Goal: Task Accomplishment & Management: Use online tool/utility

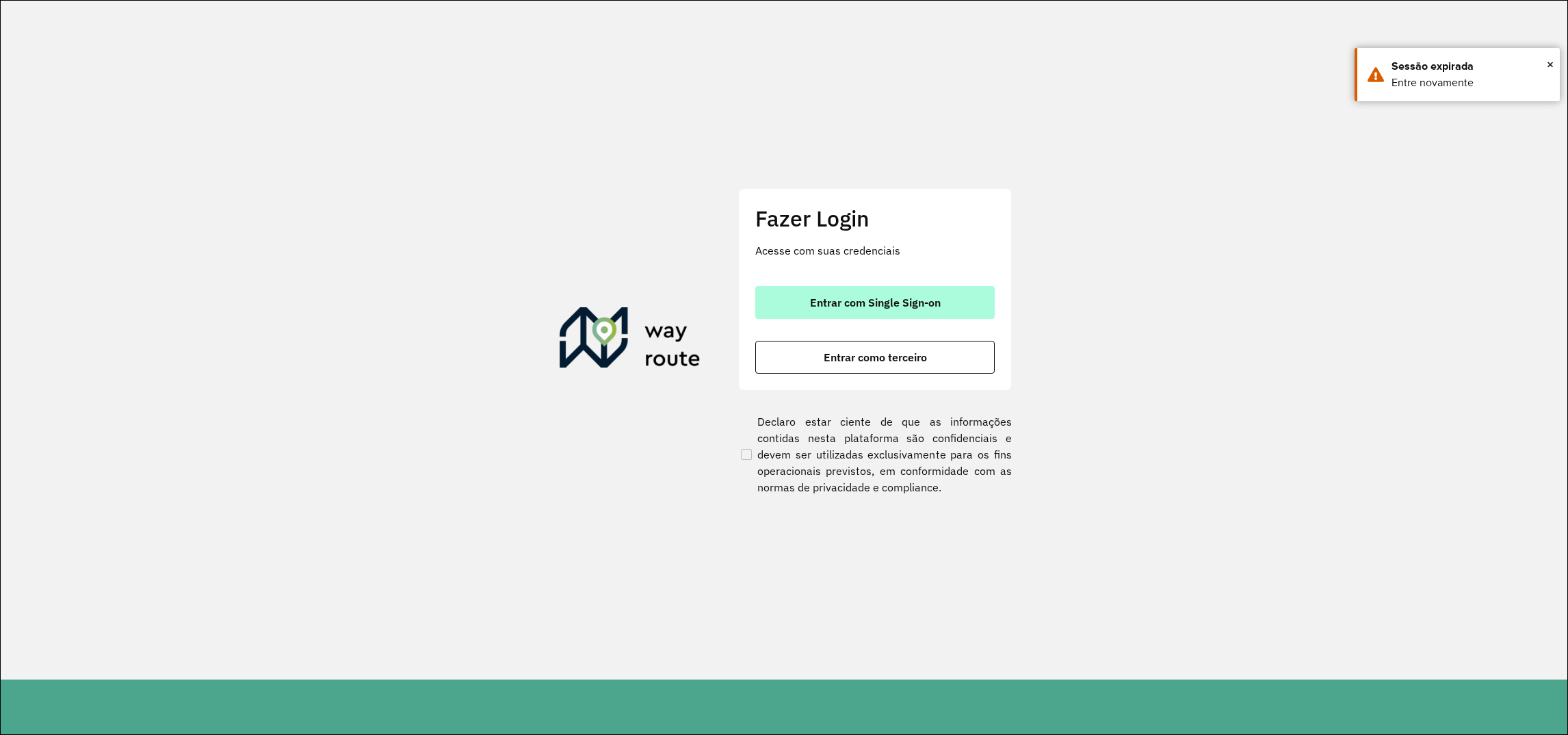
click at [839, 313] on button "Entrar com Single Sign-on" at bounding box center [874, 302] width 239 height 33
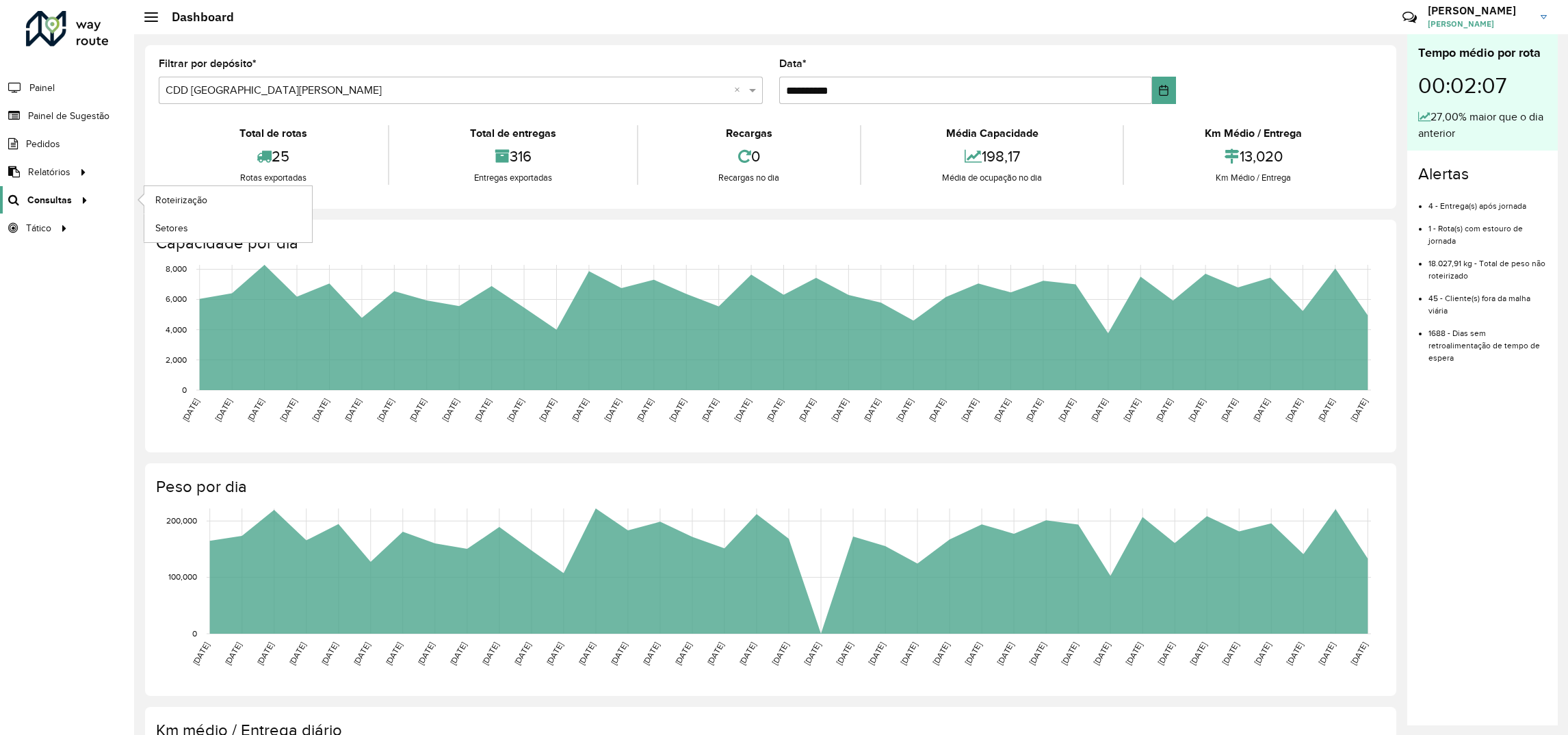
click at [77, 197] on icon at bounding box center [82, 199] width 12 height 21
click at [174, 207] on span "Roteirização" at bounding box center [182, 200] width 56 height 14
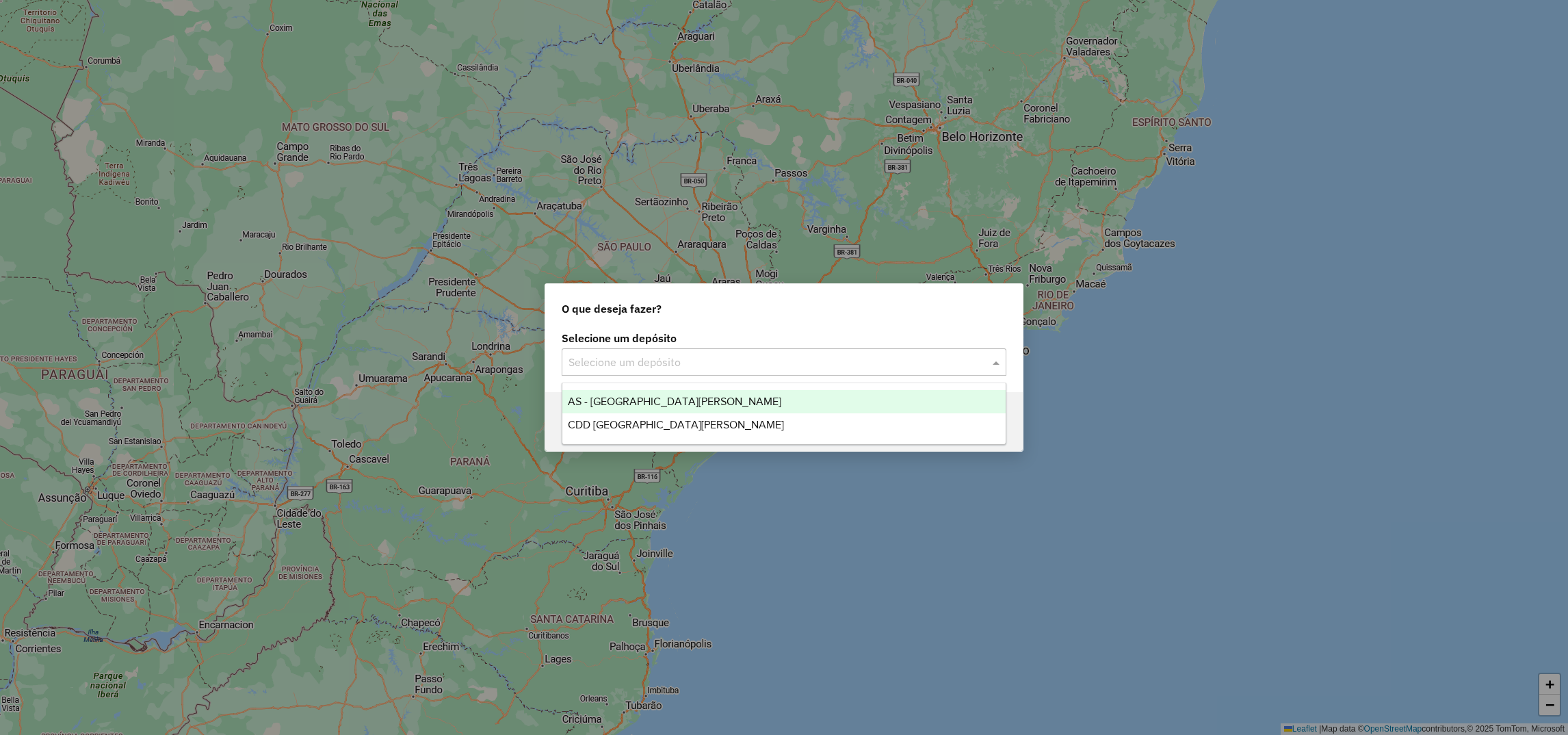
click at [655, 363] on input "text" at bounding box center [770, 363] width 404 height 16
click at [629, 368] on input "text" at bounding box center [770, 363] width 404 height 16
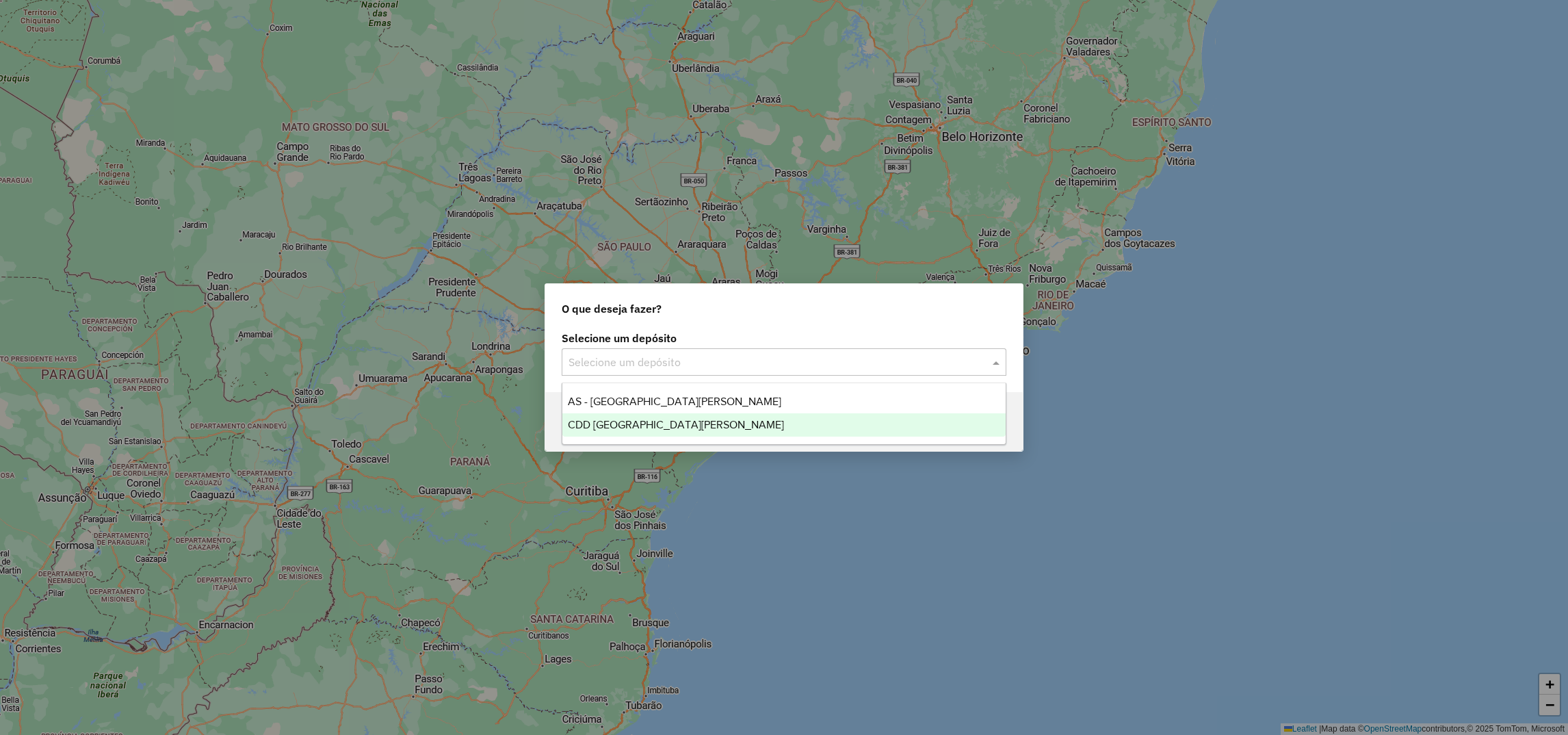
click at [596, 421] on span "CDD [GEOGRAPHIC_DATA]" at bounding box center [675, 424] width 216 height 12
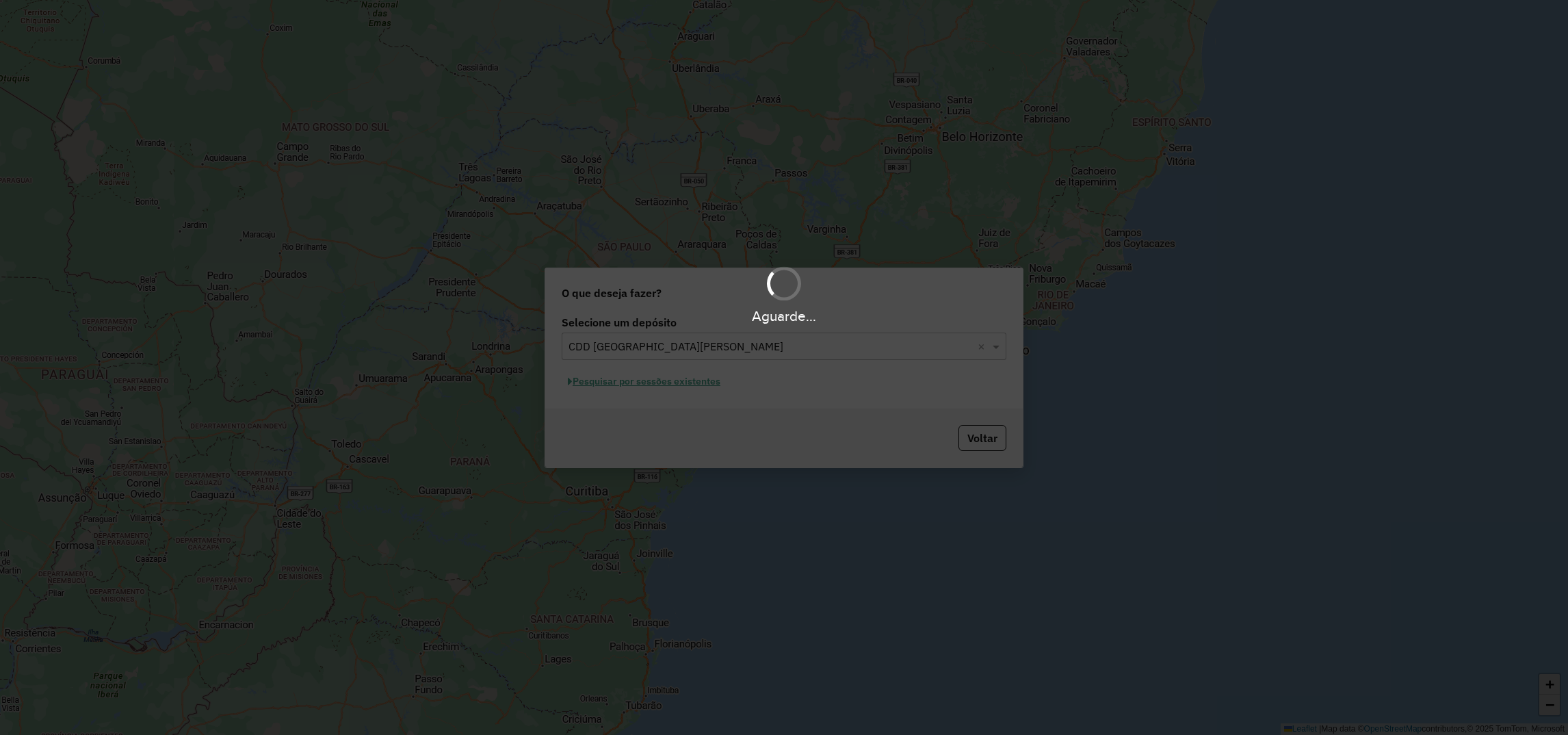
click at [652, 385] on div "Aguarde..." at bounding box center [784, 368] width 1568 height 735
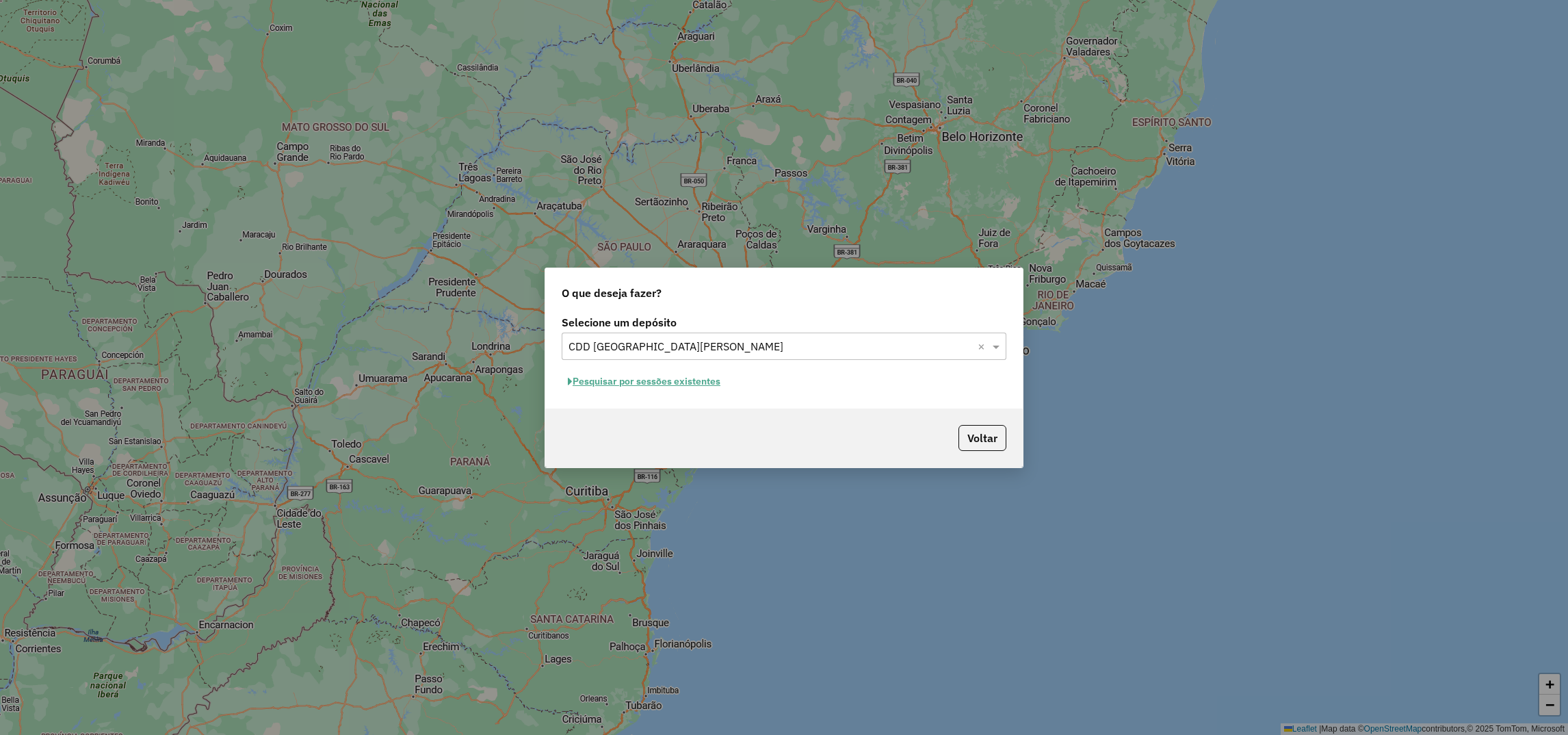
click at [650, 385] on button "Pesquisar por sessões existentes" at bounding box center [644, 381] width 165 height 21
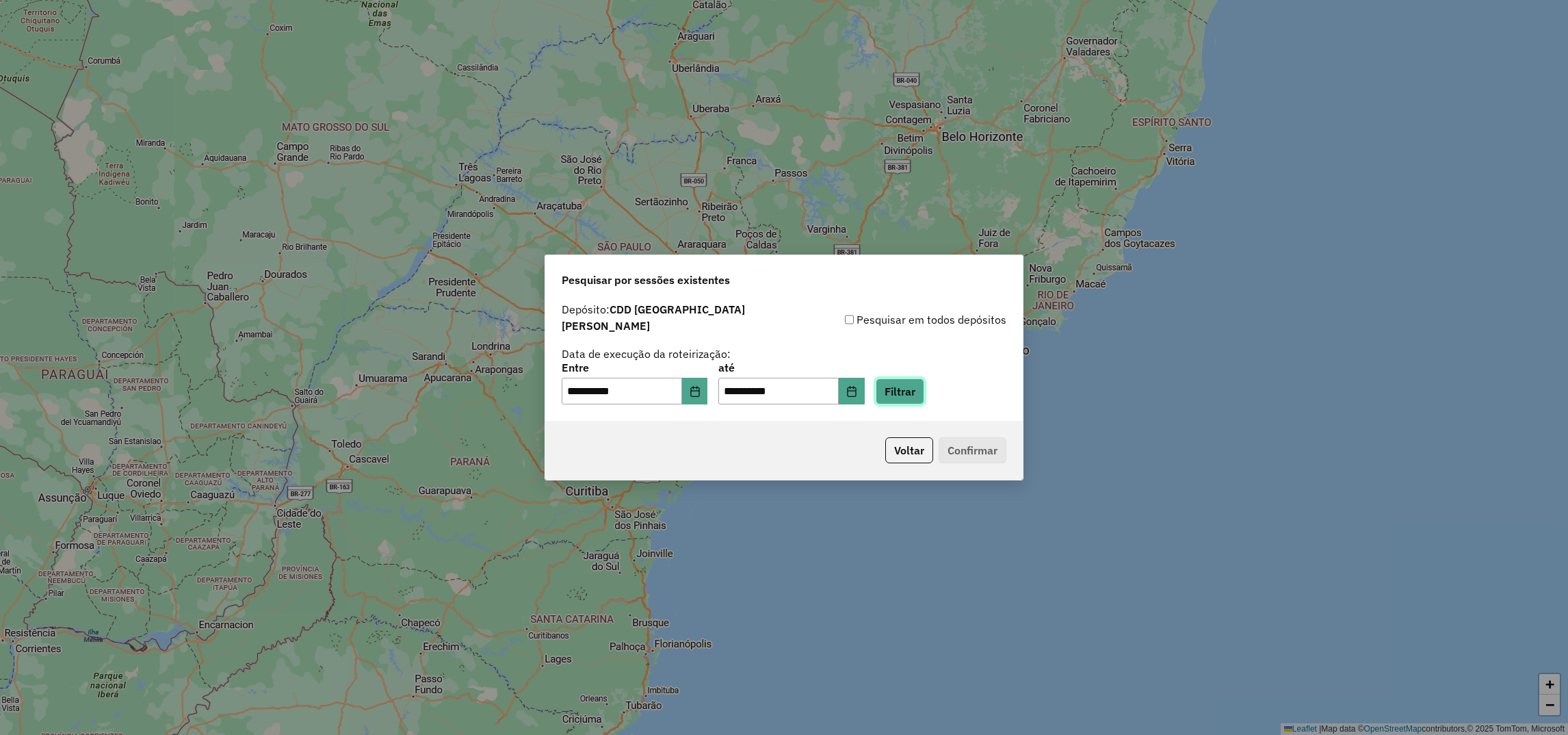
click at [908, 381] on button "Filtrar" at bounding box center [900, 391] width 49 height 26
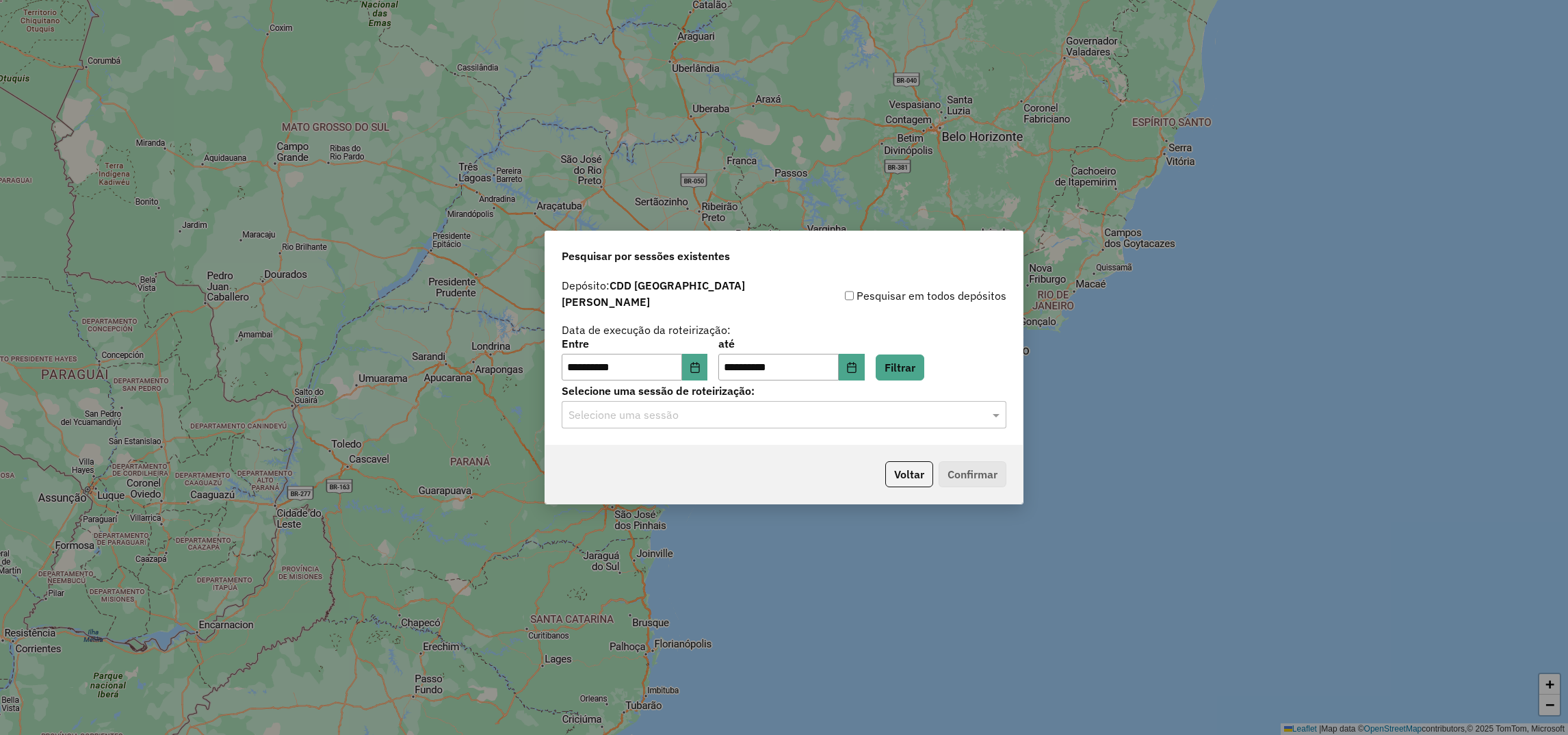
click at [651, 409] on input "text" at bounding box center [770, 415] width 404 height 16
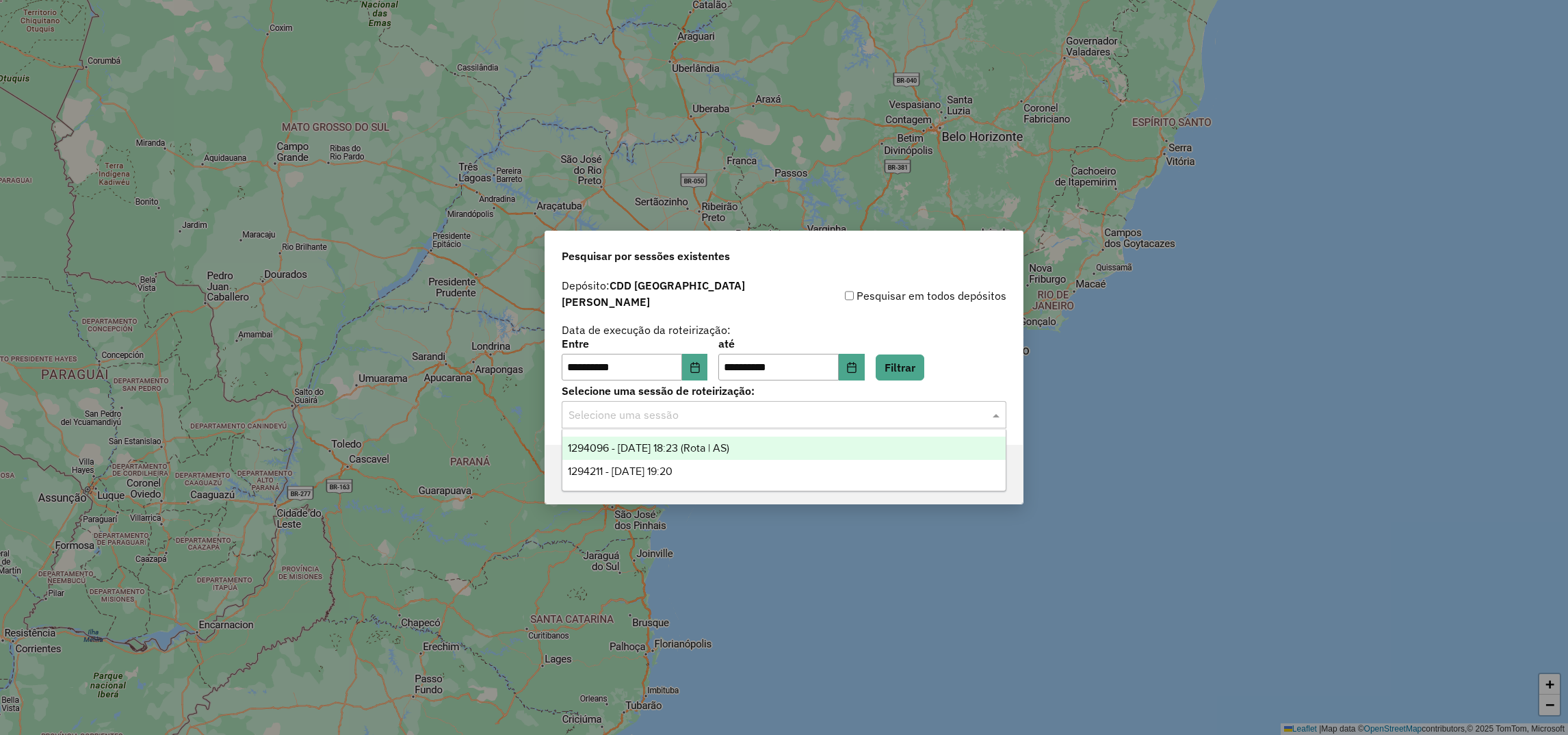
click at [641, 449] on span "1294096 - 14/10/2025 18:23 (Rota | AS)" at bounding box center [648, 448] width 161 height 12
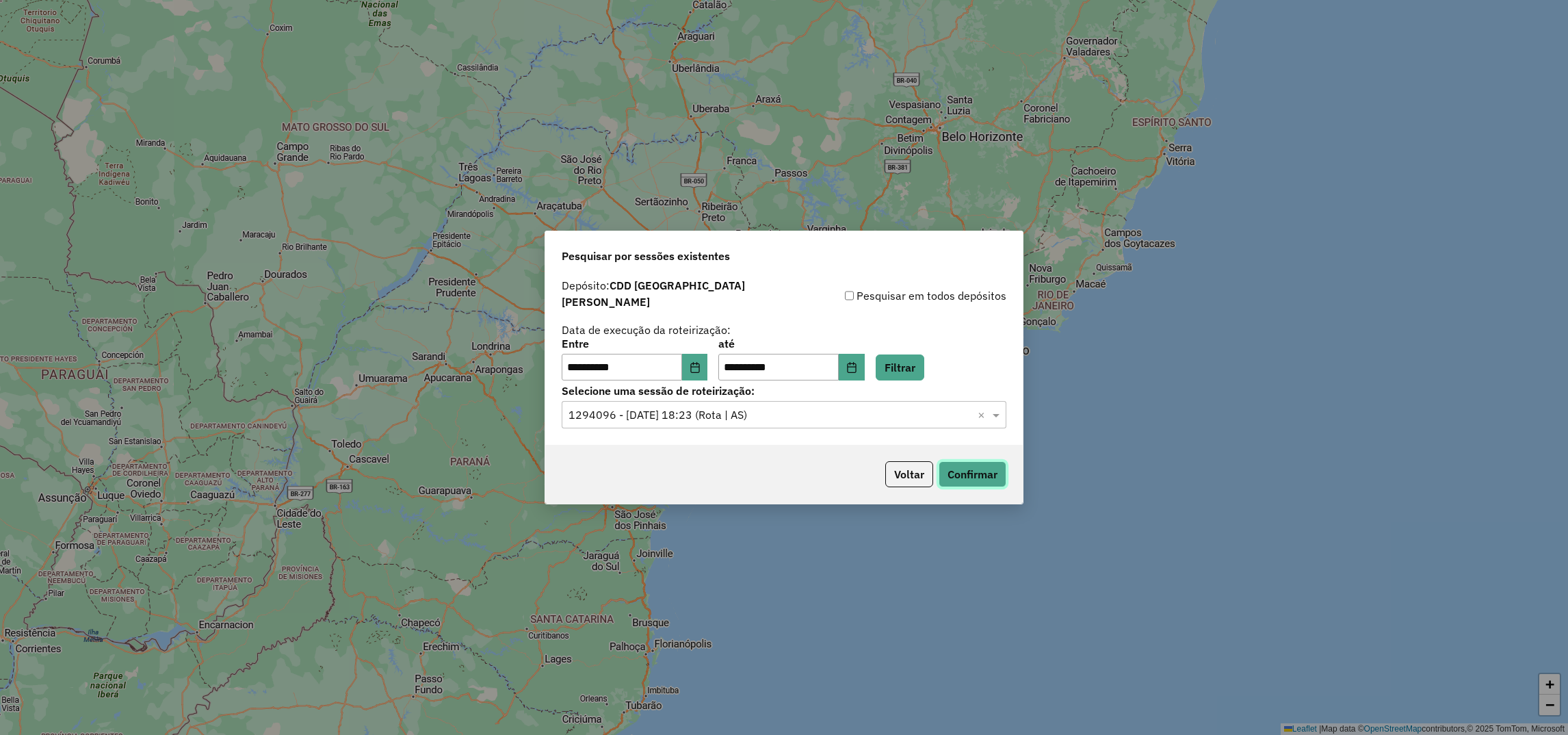
click at [949, 470] on button "Confirmar" at bounding box center [972, 474] width 68 height 26
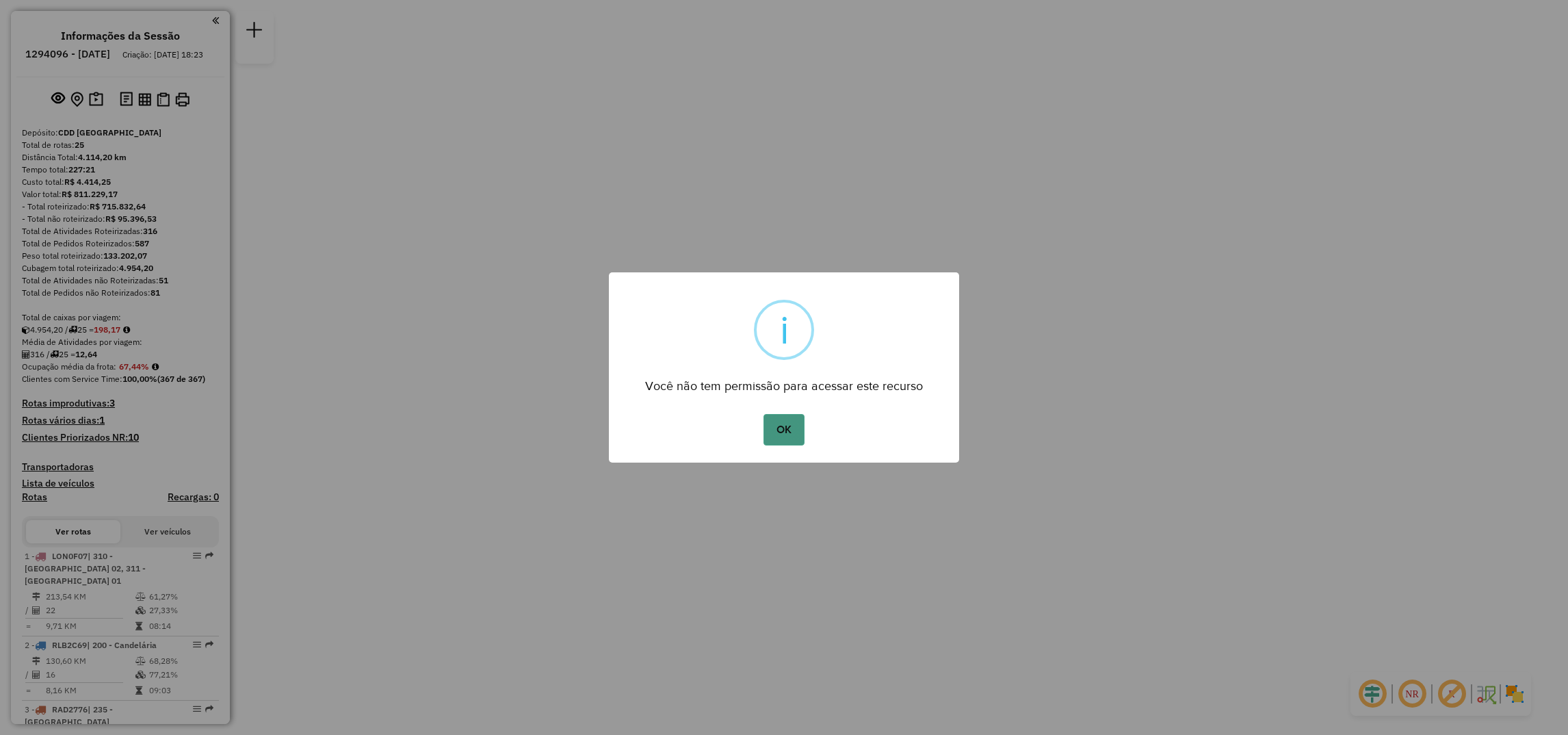
click at [782, 431] on button "OK" at bounding box center [783, 430] width 40 height 32
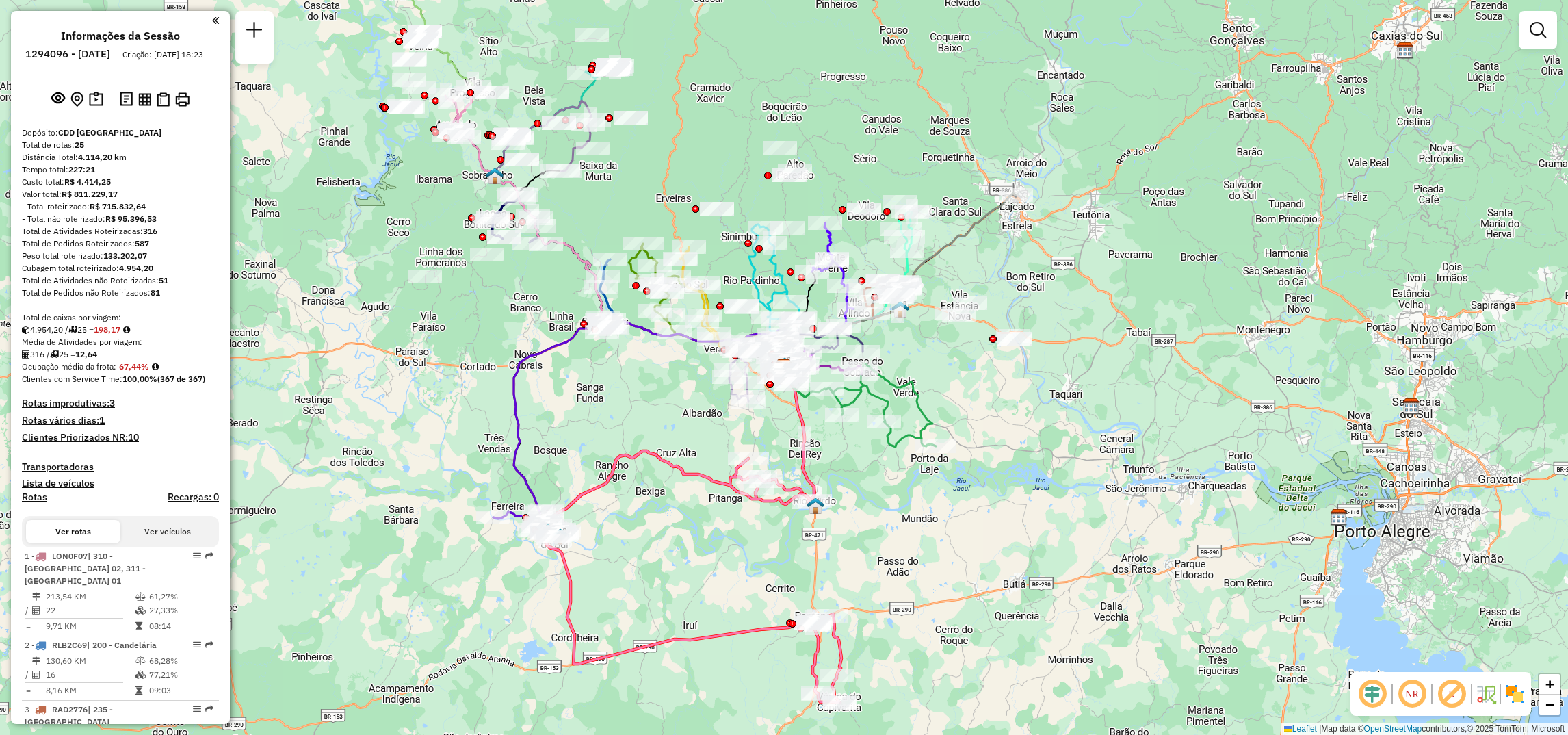
select select "**********"
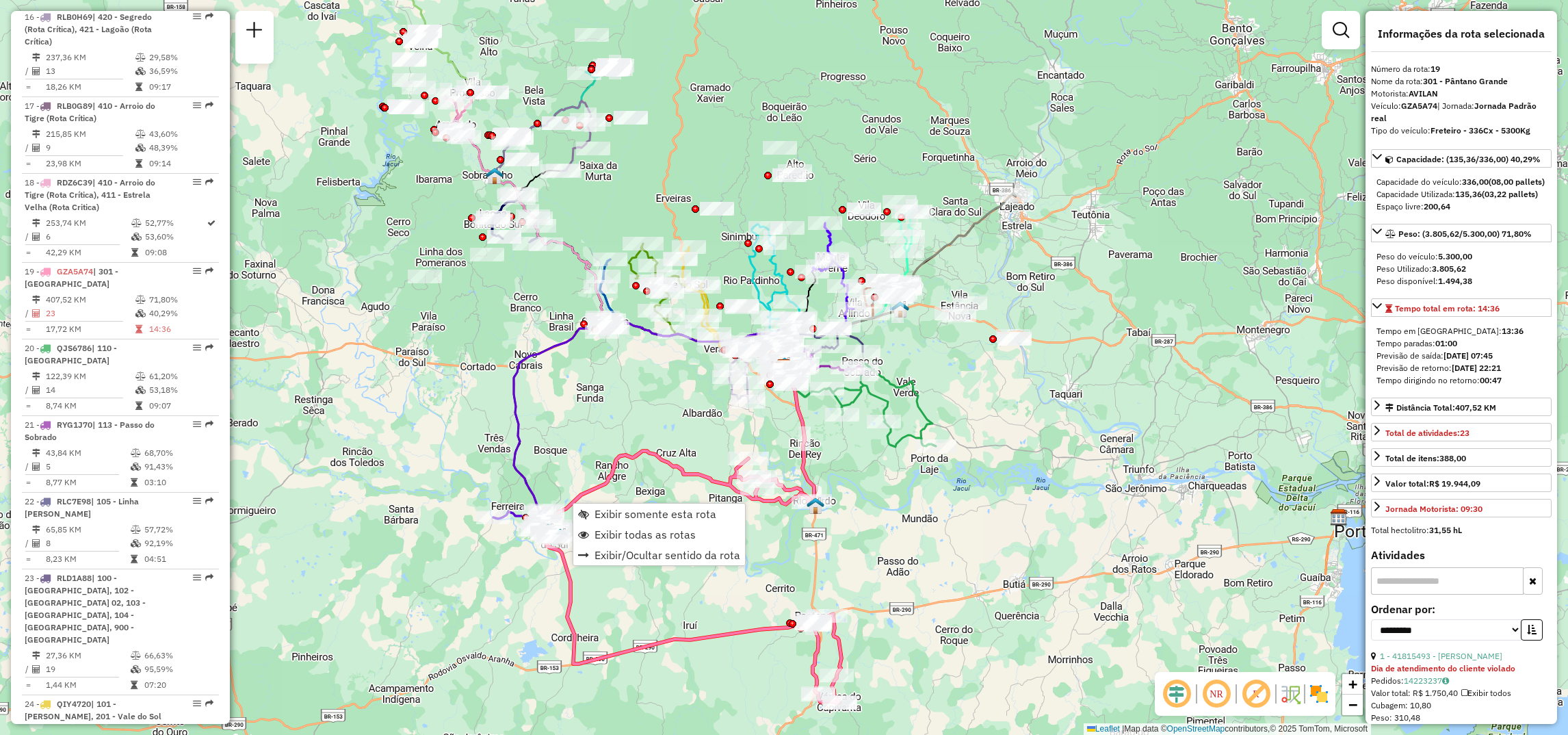
scroll to position [1919, 0]
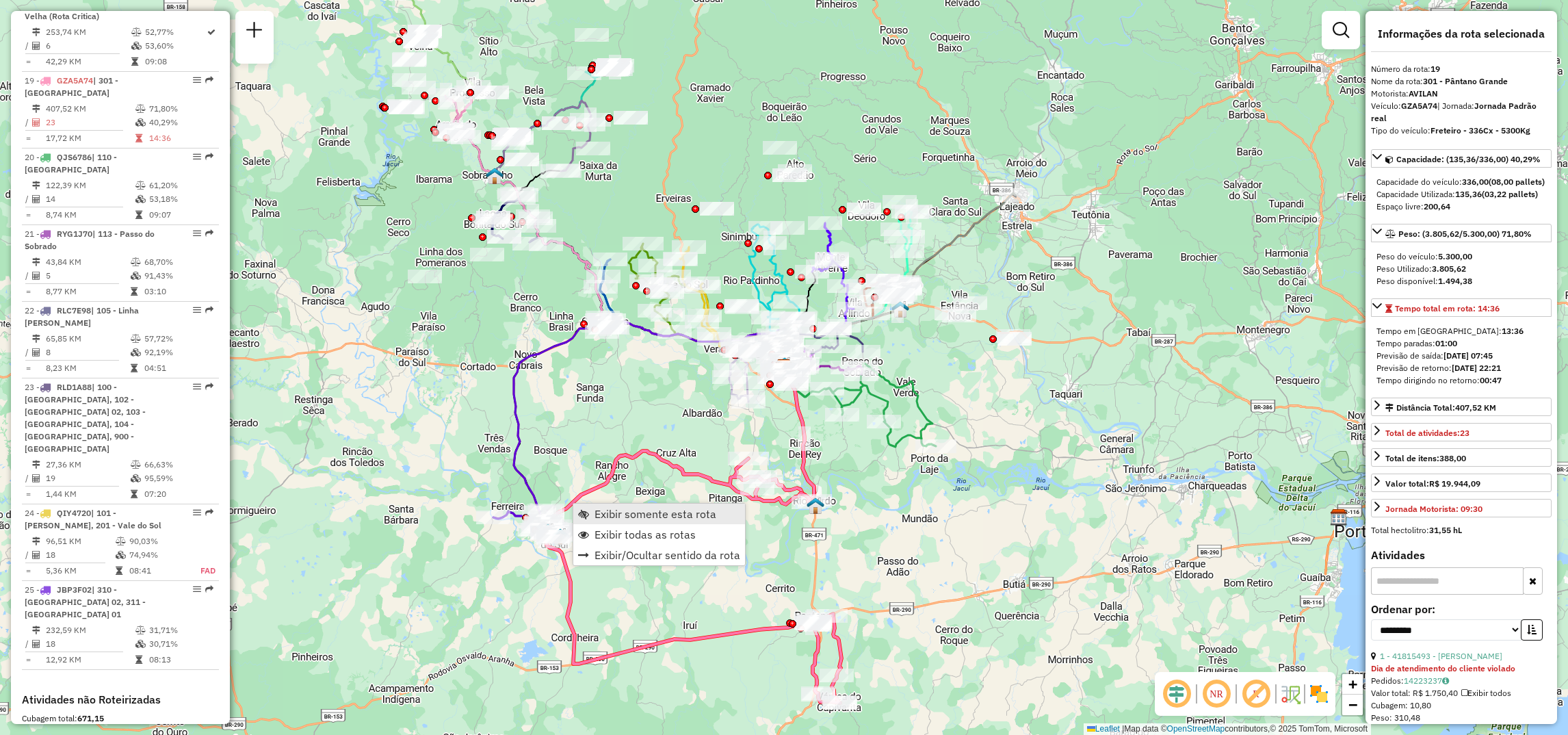
click at [621, 509] on span "Exibir somente esta rota" at bounding box center [655, 514] width 122 height 11
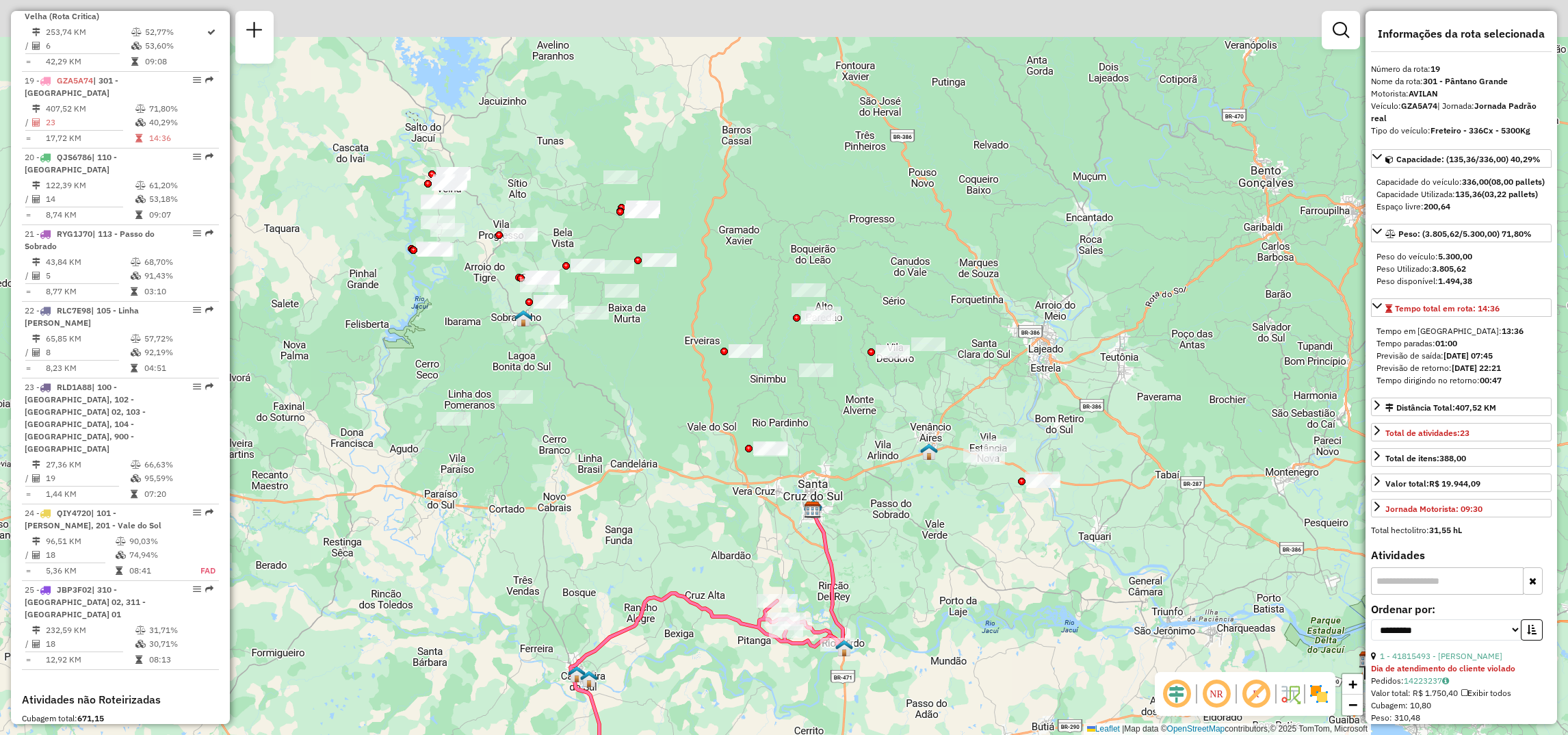
drag, startPoint x: 753, startPoint y: 429, endPoint x: 736, endPoint y: 635, distance: 206.7
click at [736, 635] on div "Janela de atendimento Grade de atendimento Capacidade Transportadoras Veículos …" at bounding box center [784, 368] width 1568 height 735
